Goal: Task Accomplishment & Management: Manage account settings

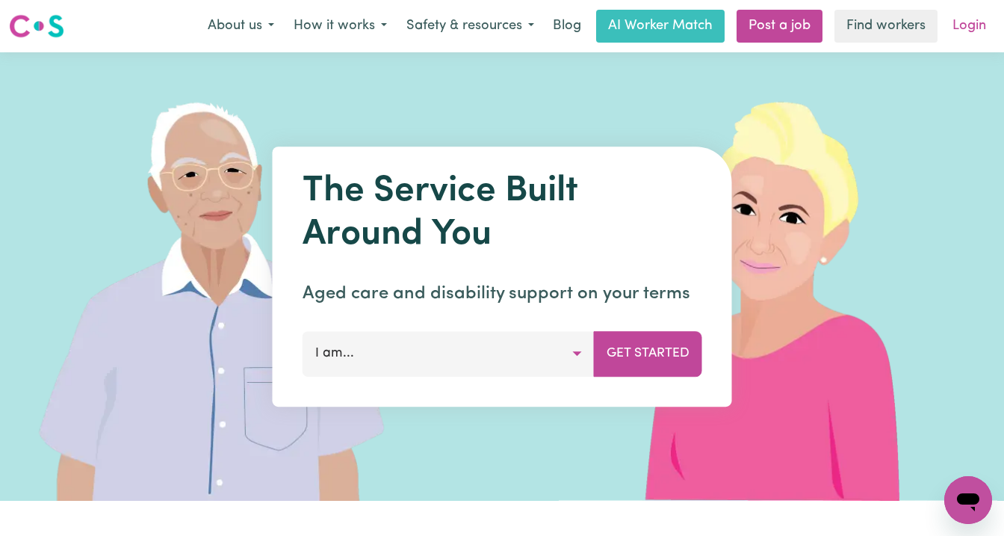
click at [965, 23] on link "Login" at bounding box center [970, 26] width 52 height 33
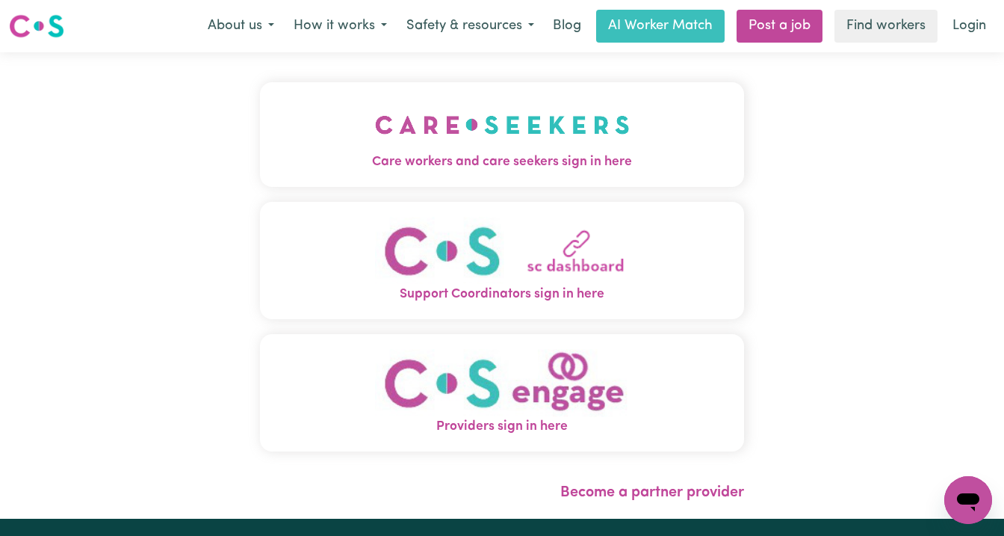
click at [438, 152] on span "Care workers and care seekers sign in here" at bounding box center [502, 161] width 484 height 19
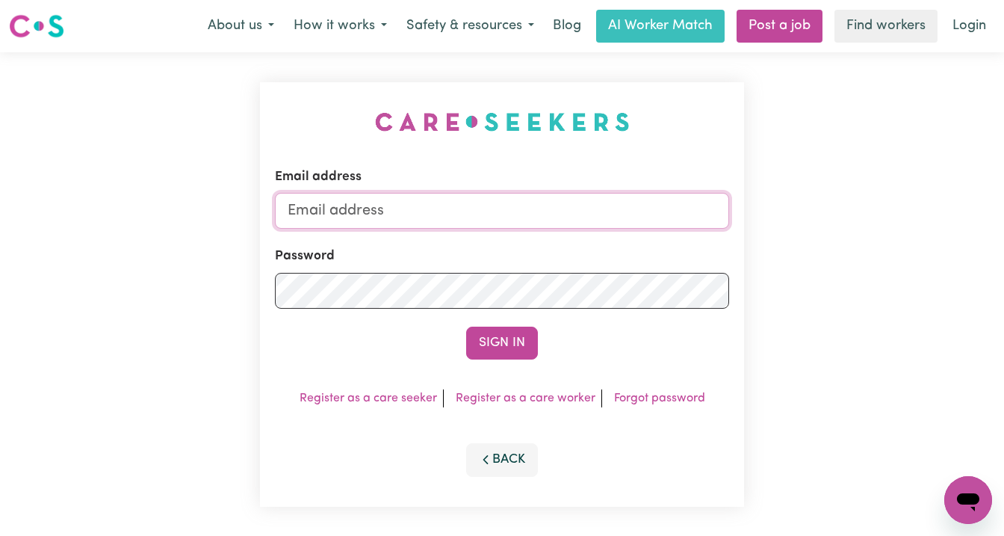
click at [445, 215] on input "Email address" at bounding box center [502, 211] width 454 height 36
type input "[EMAIL_ADDRESS][DOMAIN_NAME]"
click at [466, 327] on button "Sign In" at bounding box center [502, 343] width 72 height 33
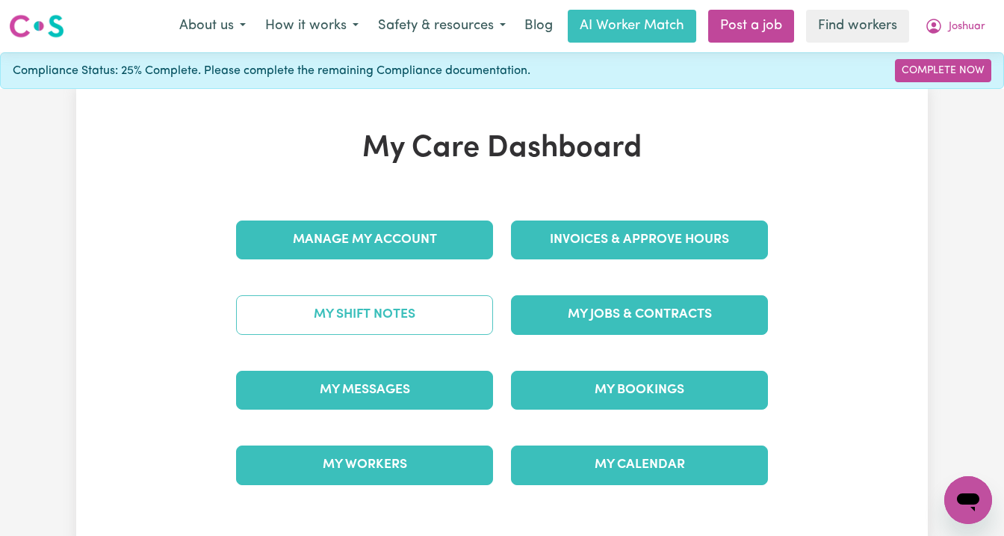
click at [429, 318] on link "My Shift Notes" at bounding box center [364, 314] width 257 height 39
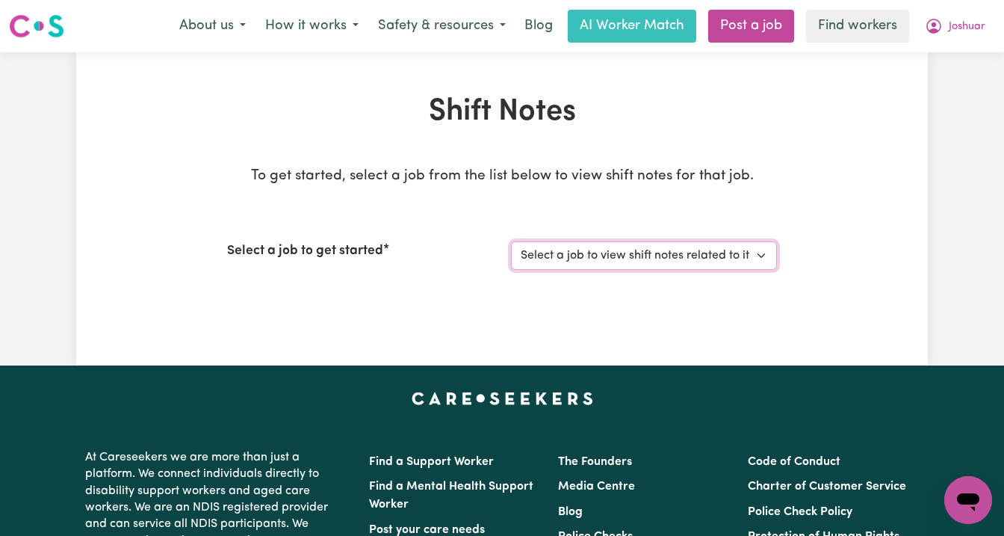
click at [571, 266] on select "Select a job to view shift notes related to it... [DEMOGRAPHIC_DATA] Support Wo…" at bounding box center [644, 255] width 266 height 28
click at [567, 256] on select "Select a job to view shift notes related to it... [DEMOGRAPHIC_DATA] Support Wo…" at bounding box center [644, 255] width 266 height 28
select select "12085"
click at [511, 241] on select "Select a job to view shift notes related to it... [DEMOGRAPHIC_DATA] Support Wo…" at bounding box center [644, 255] width 266 height 28
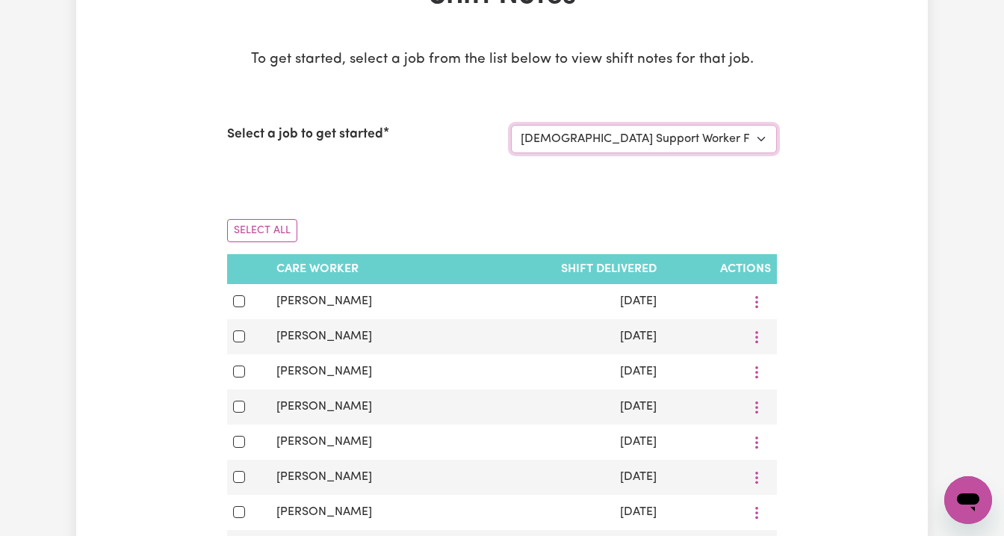
scroll to position [119, 0]
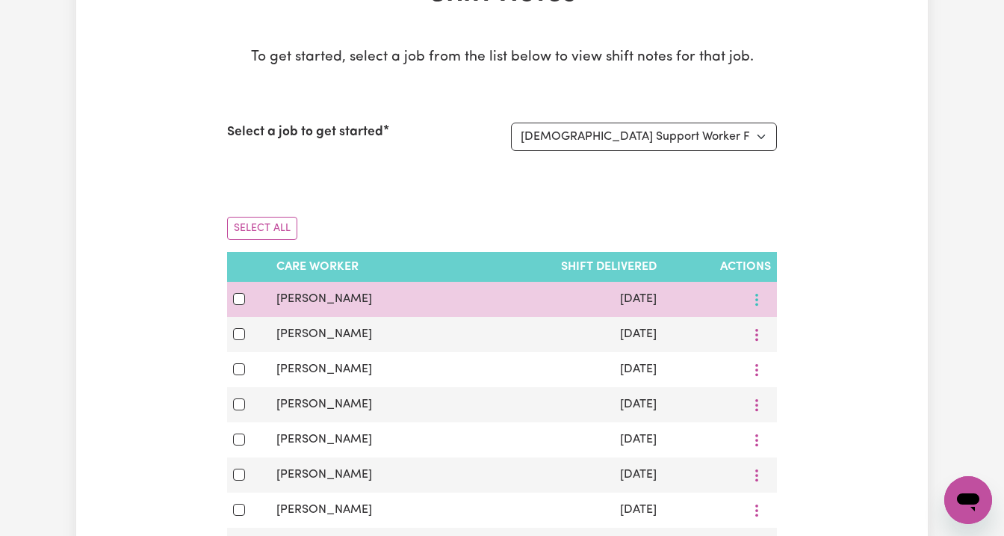
click at [755, 303] on icon "More options" at bounding box center [757, 299] width 15 height 15
click at [769, 336] on link "View Shift Note" at bounding box center [802, 334] width 123 height 30
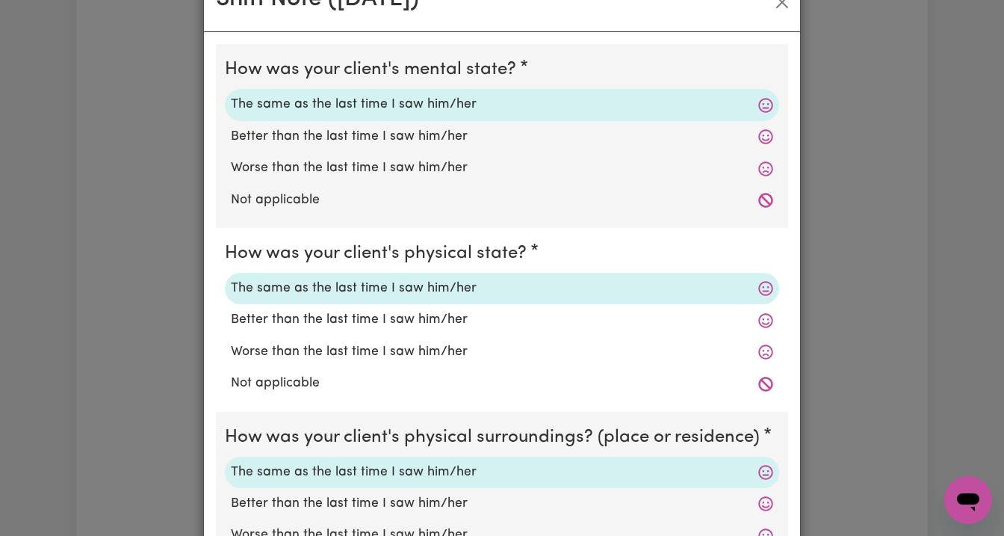
scroll to position [0, 0]
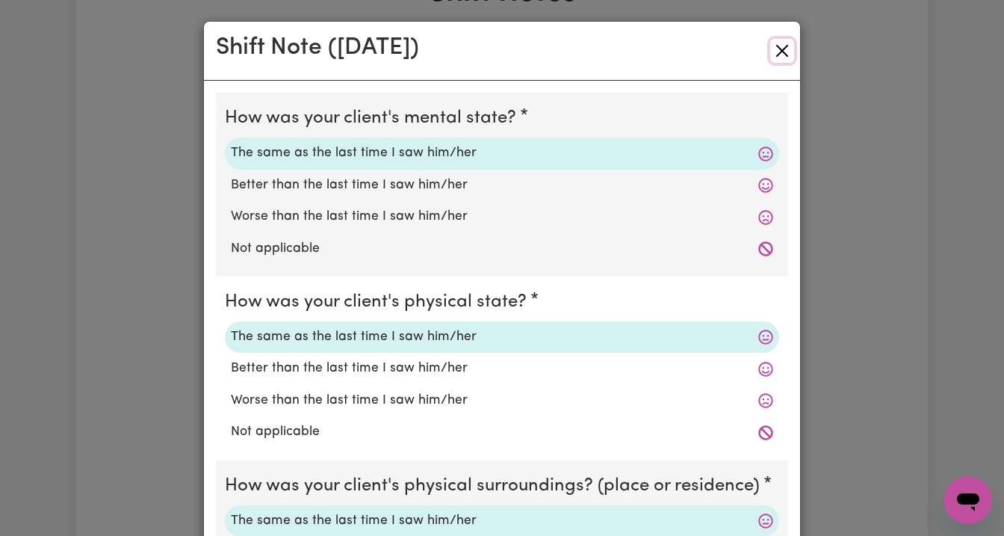
click at [782, 52] on button "Close" at bounding box center [782, 51] width 24 height 24
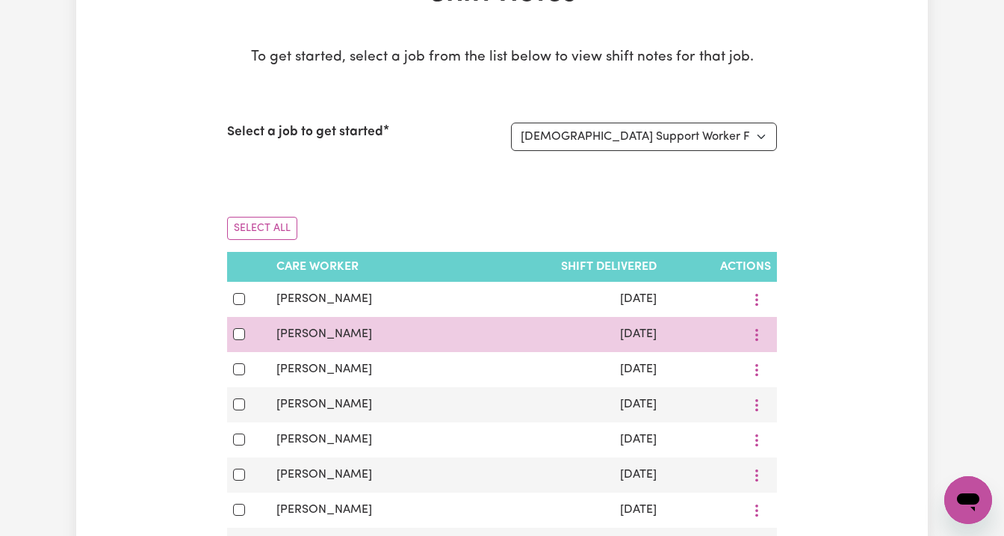
click at [745, 347] on td at bounding box center [720, 334] width 114 height 35
click at [759, 333] on button "More options" at bounding box center [757, 334] width 28 height 23
click at [769, 365] on link "View Shift Note" at bounding box center [802, 369] width 123 height 30
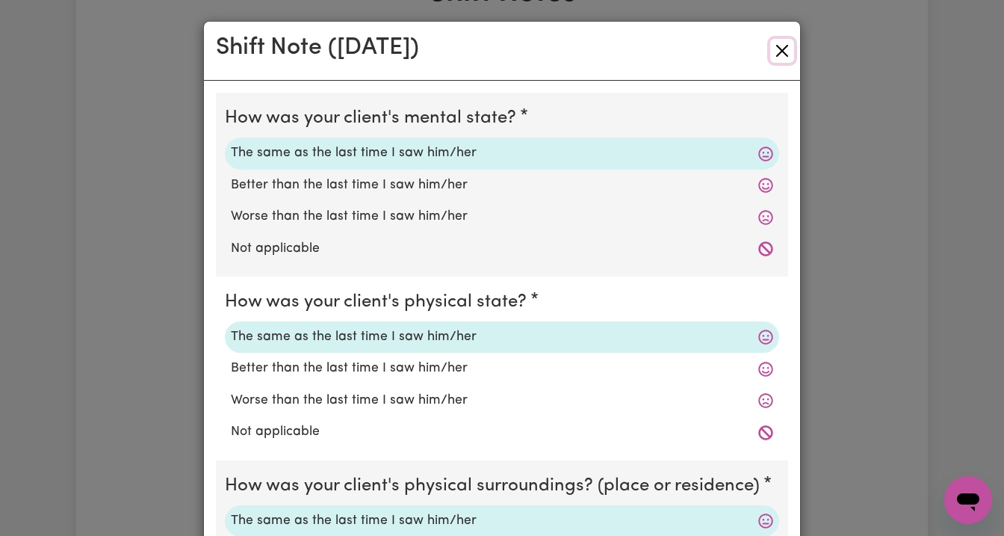
click at [780, 48] on button "Close" at bounding box center [782, 51] width 24 height 24
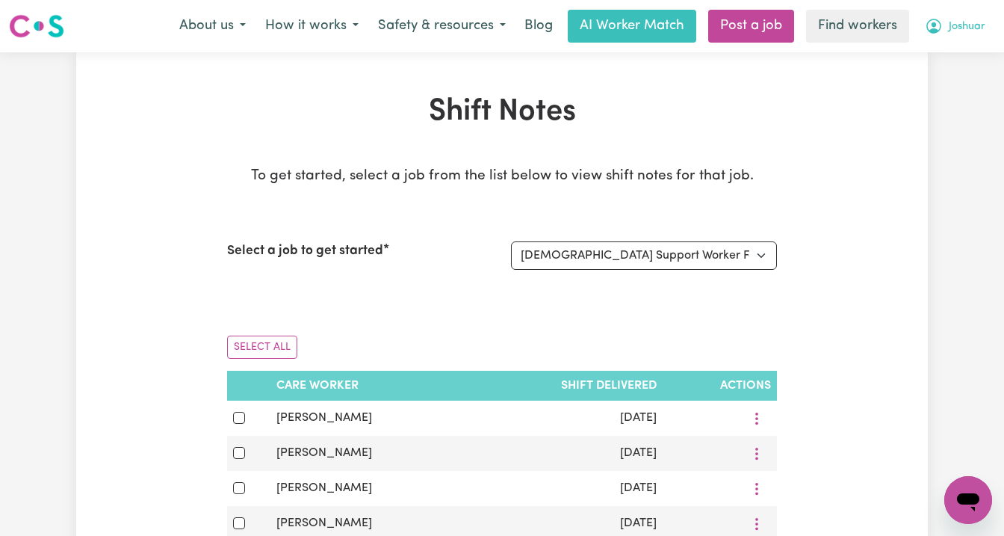
click at [968, 34] on span "Joshuar" at bounding box center [967, 27] width 37 height 16
click at [957, 47] on link "My Dashboard" at bounding box center [936, 58] width 118 height 28
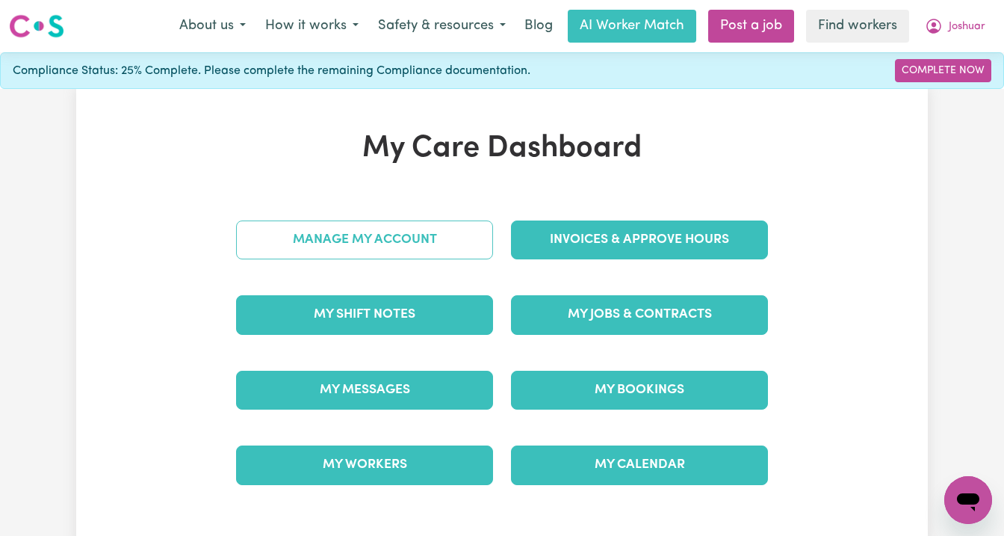
click at [409, 229] on link "Manage My Account" at bounding box center [364, 239] width 257 height 39
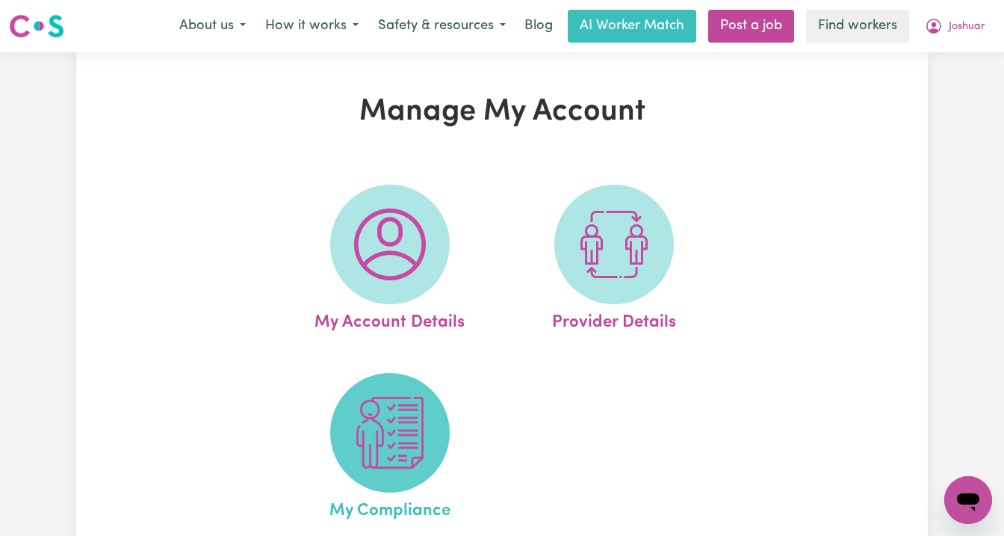
click at [418, 426] on img at bounding box center [390, 433] width 72 height 72
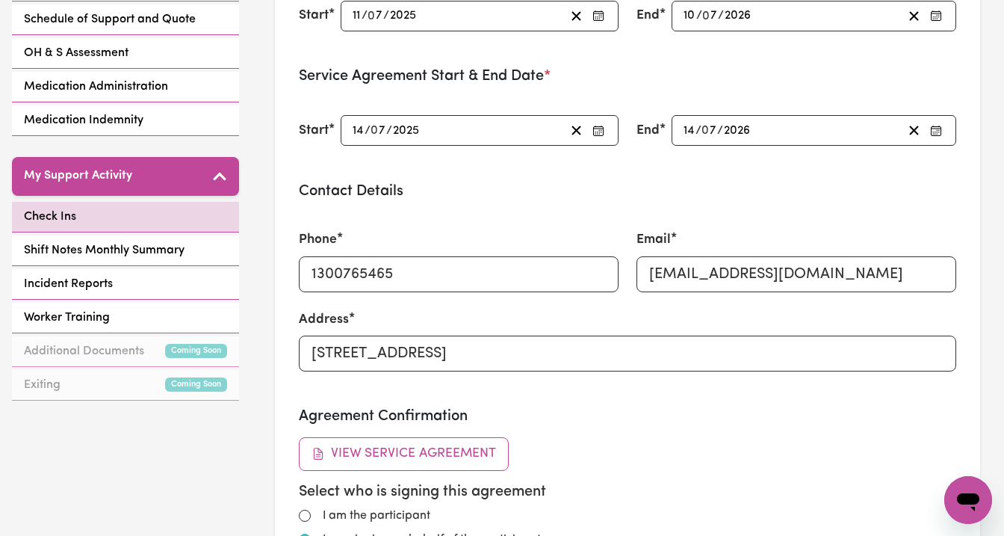
scroll to position [510, 0]
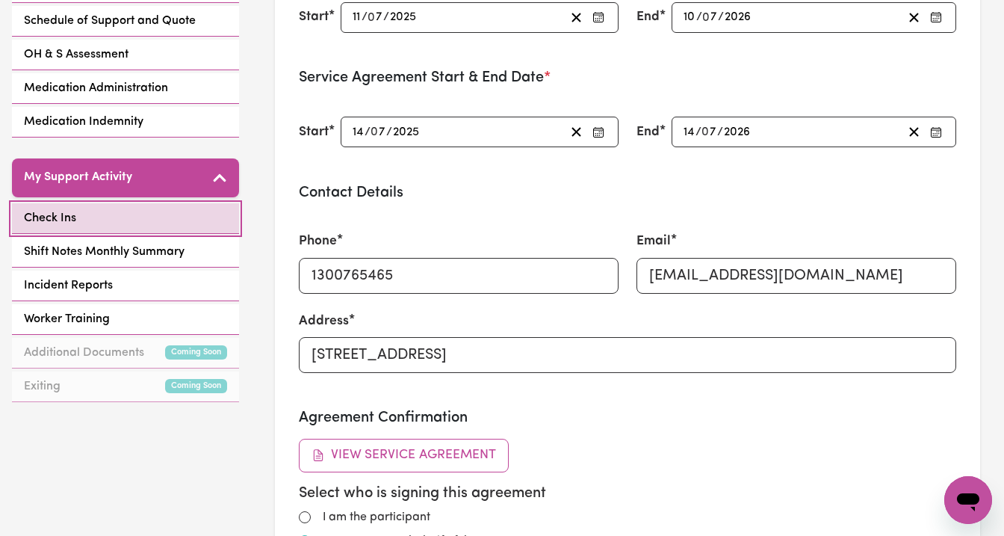
click at [93, 212] on link "Check Ins" at bounding box center [125, 218] width 227 height 31
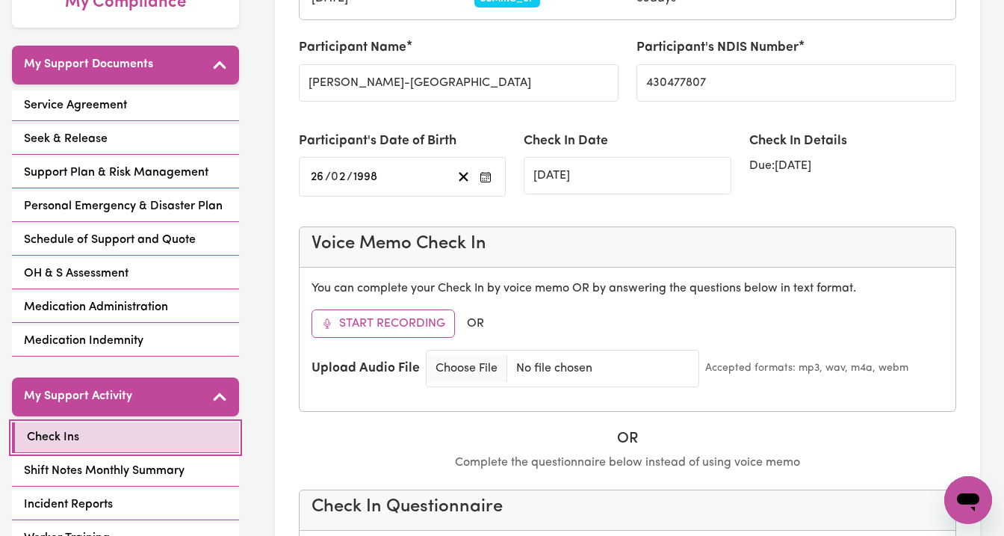
scroll to position [289, 0]
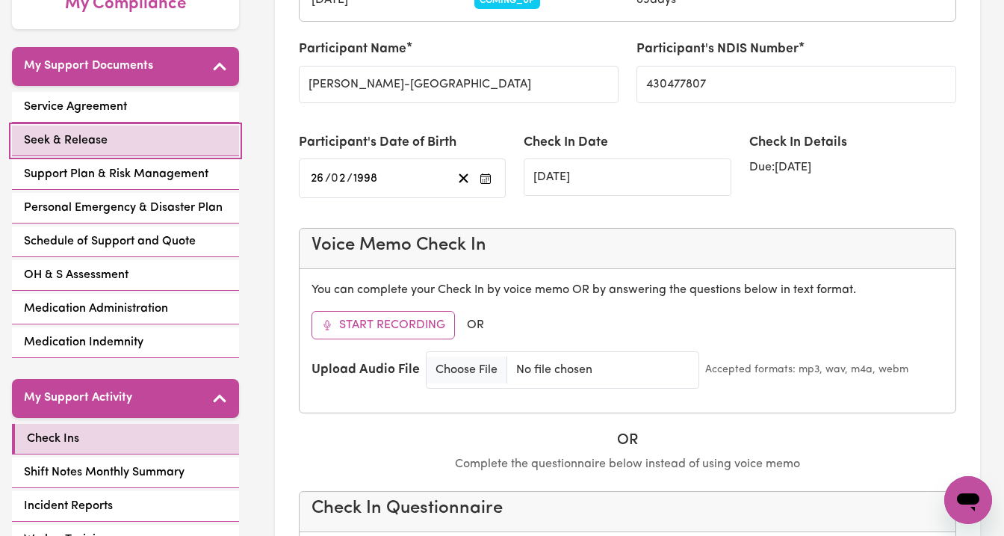
click at [80, 140] on span "Seek & Release" at bounding box center [66, 141] width 84 height 18
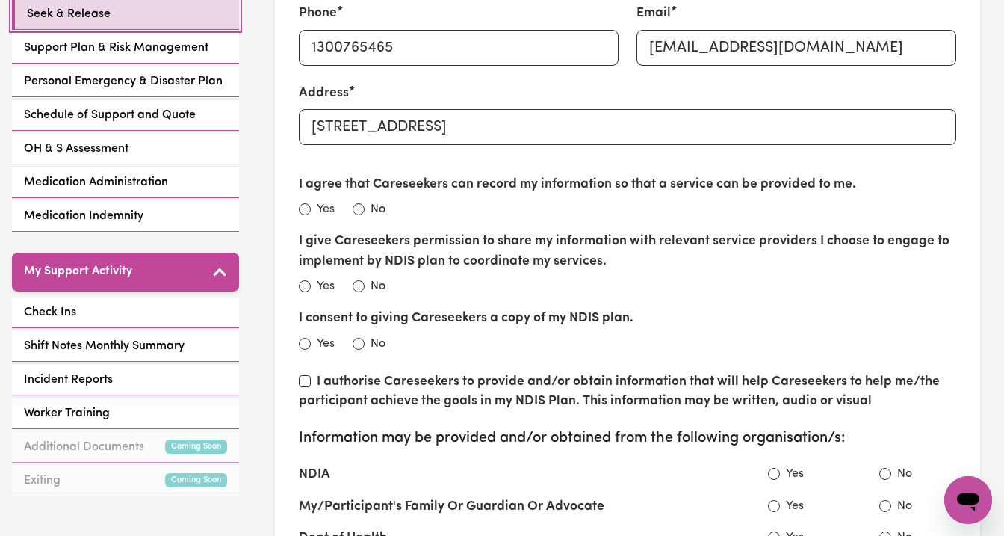
scroll to position [364, 0]
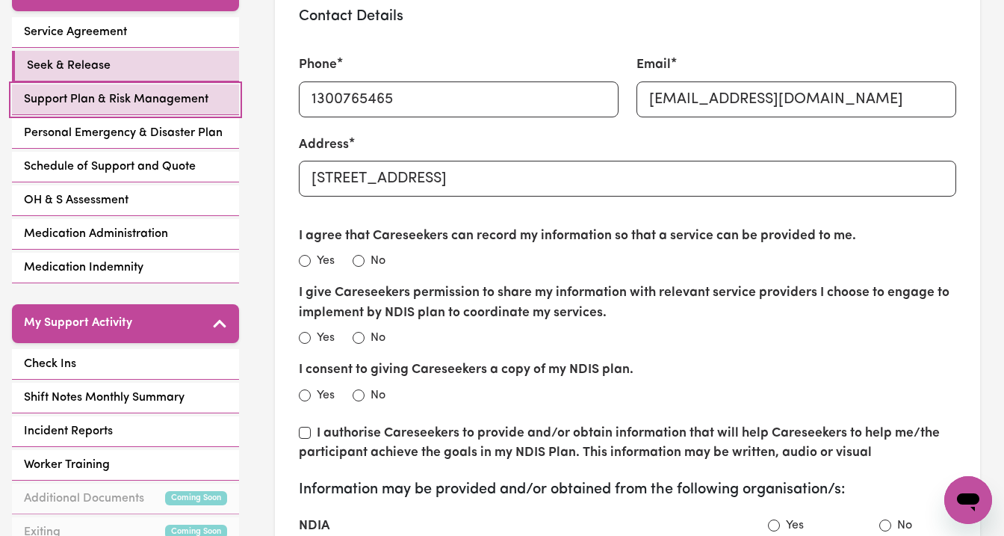
click at [157, 106] on span "Support Plan & Risk Management" at bounding box center [116, 99] width 185 height 18
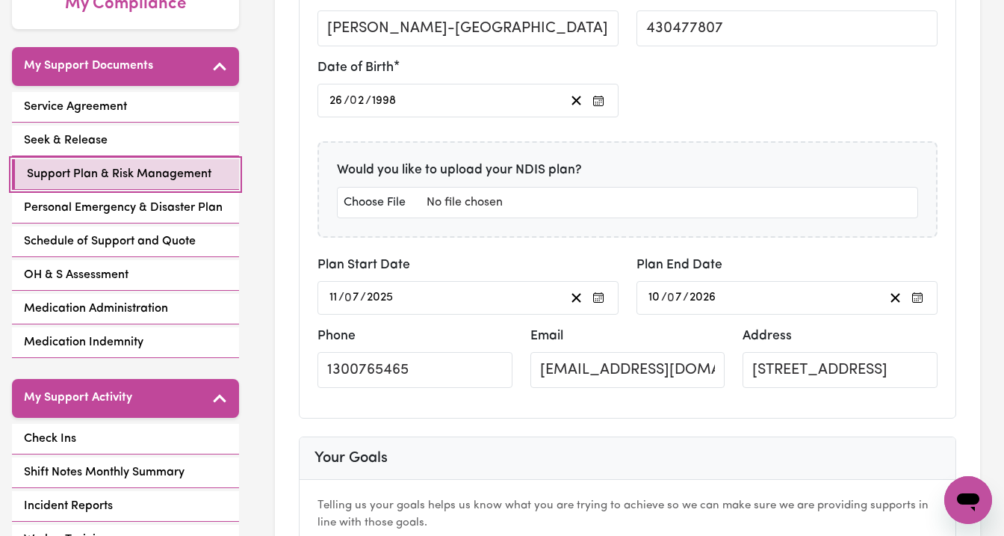
scroll to position [301, 0]
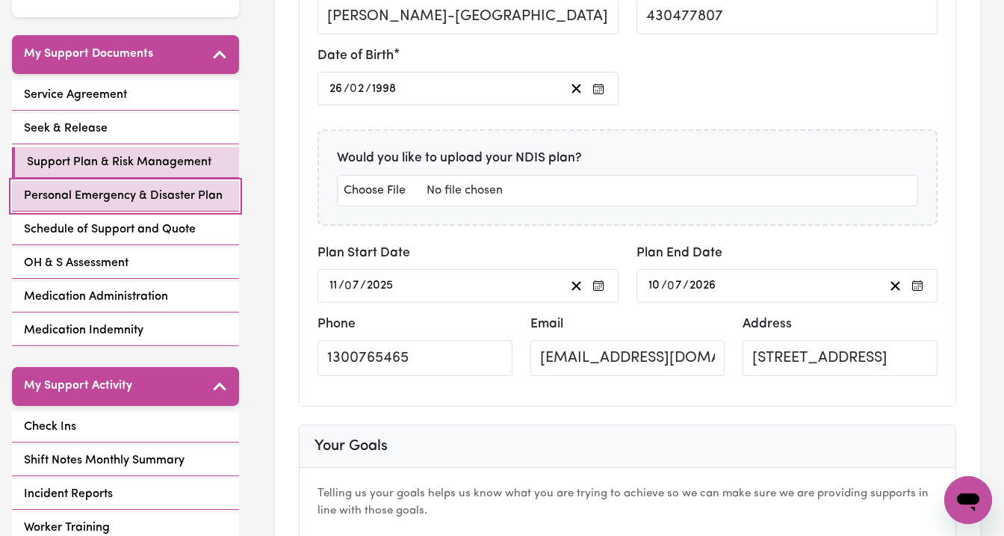
click at [140, 194] on span "Personal Emergency & Disaster Plan" at bounding box center [123, 196] width 199 height 18
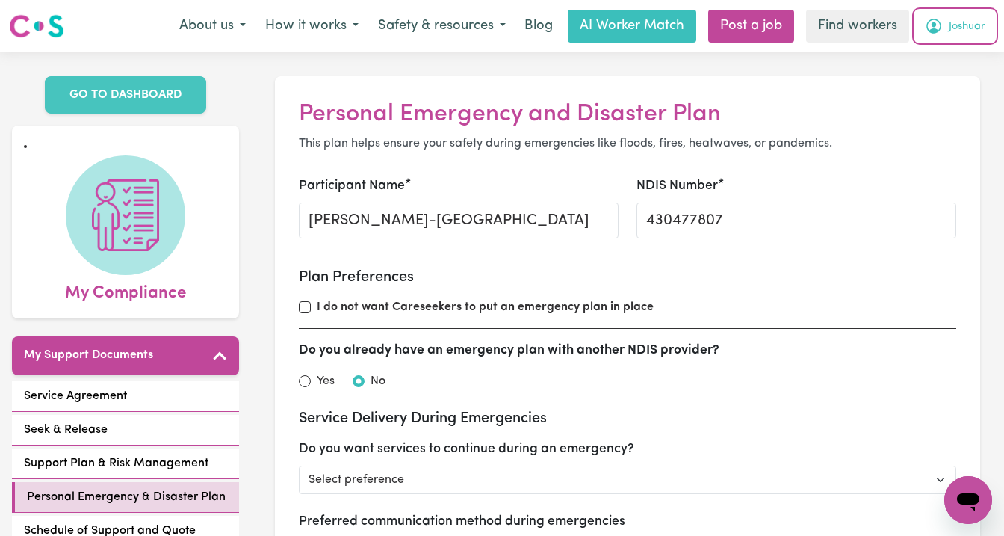
click at [957, 30] on span "Joshuar" at bounding box center [967, 27] width 37 height 16
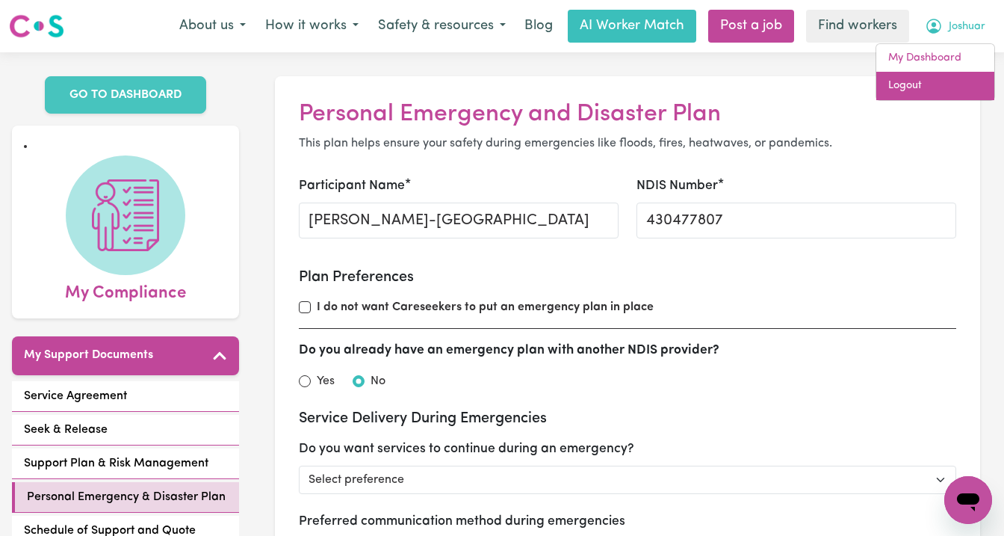
click at [942, 82] on link "Logout" at bounding box center [936, 86] width 118 height 28
